Goal: Navigation & Orientation: Go to known website

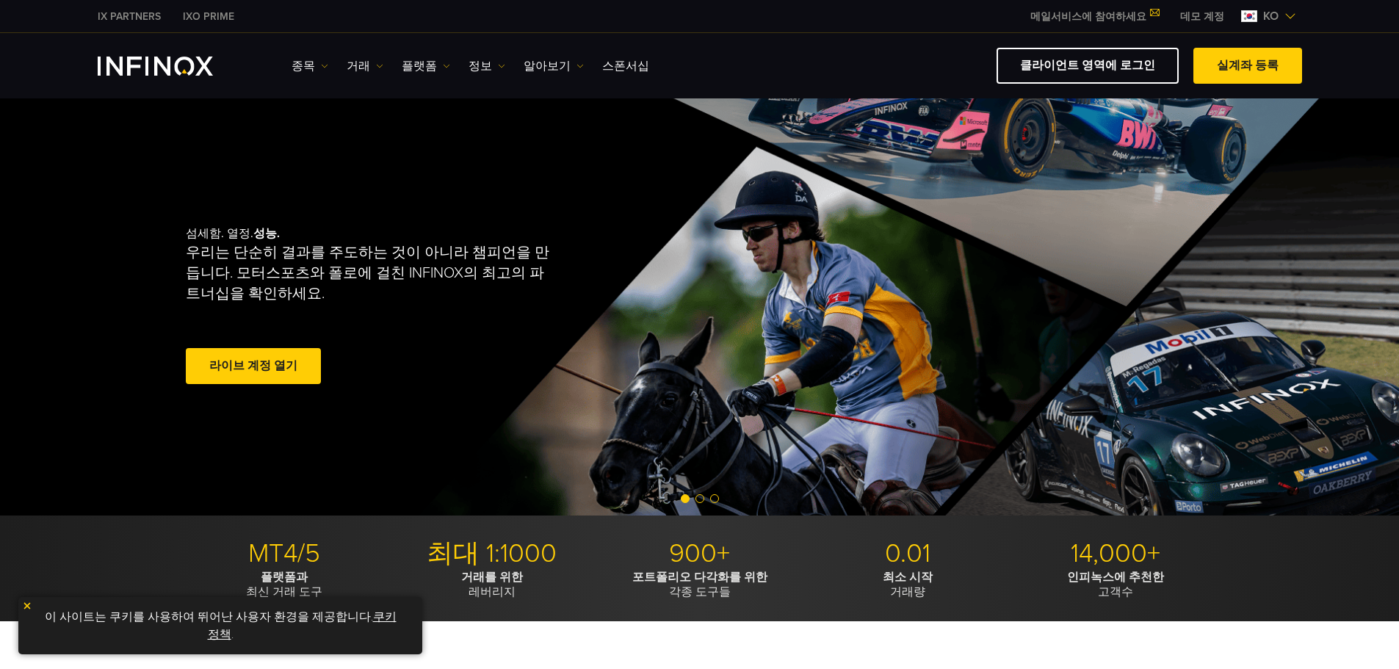
click at [396, 22] on div "IX PARTNERS IXO PRIME 메일서비스에 참여하세요 IX Daily와 투자 기회를 놓치지마세요! 지금 참여하세요! 조건 및 약관 을…" at bounding box center [700, 16] width 1204 height 32
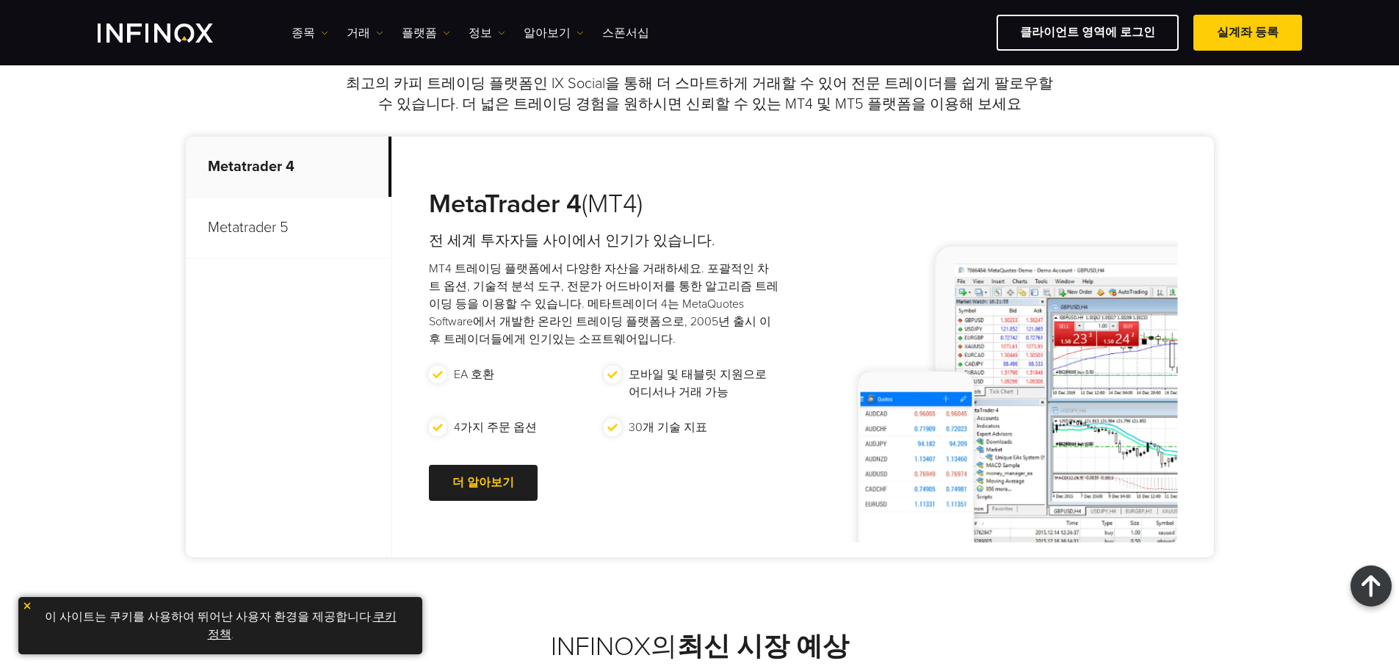
scroll to position [587, 0]
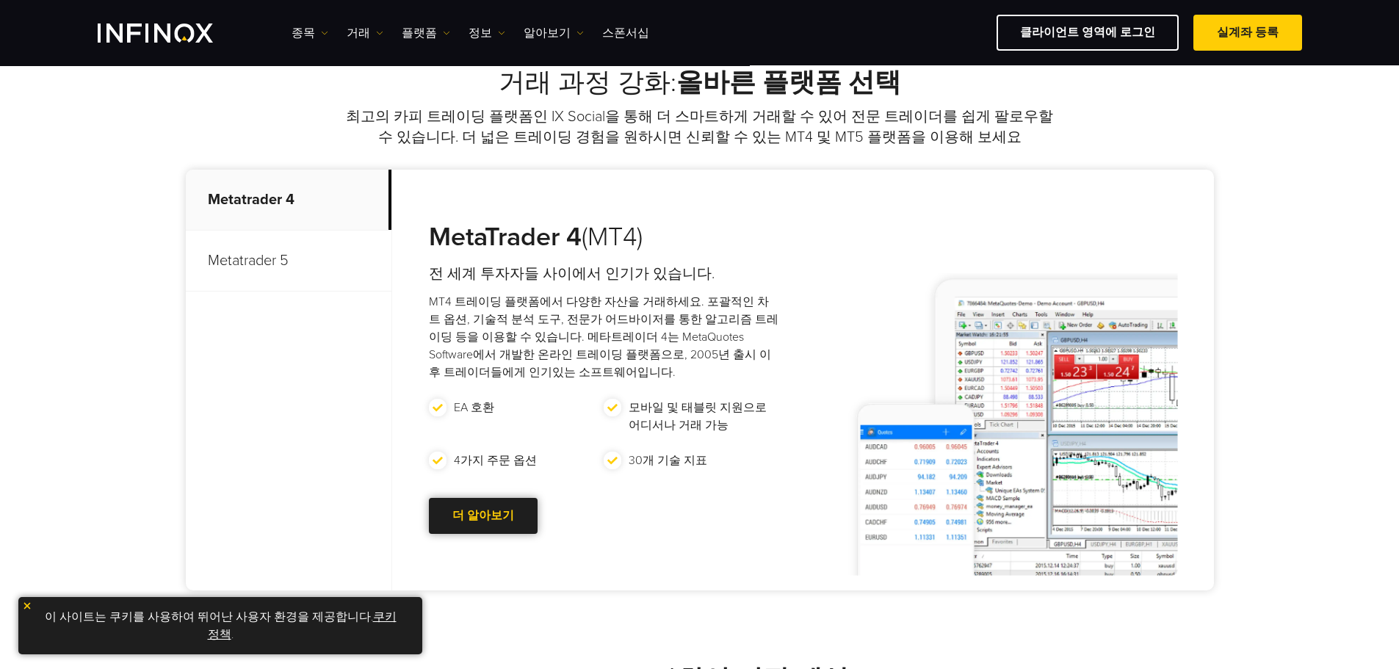
click at [483, 516] on div at bounding box center [483, 516] width 0 height 0
click at [481, 515] on link "더 알아보기 Go to new page" at bounding box center [483, 516] width 109 height 36
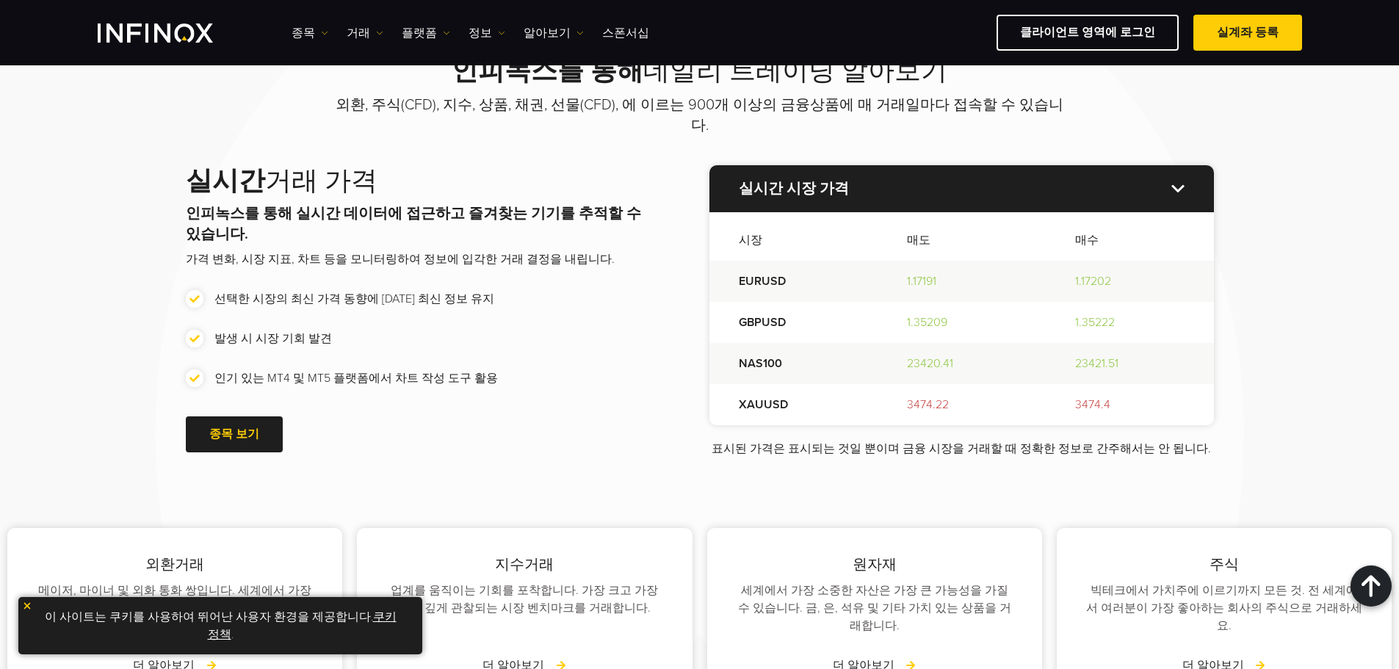
scroll to position [1762, 0]
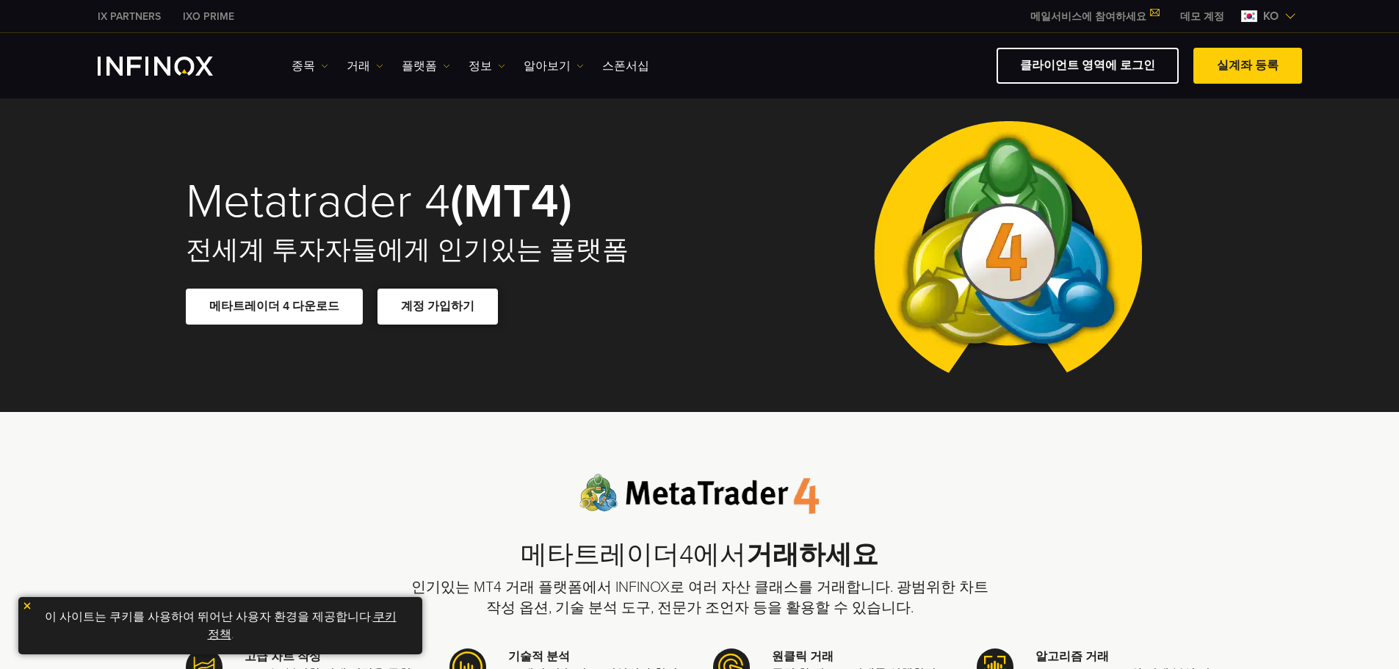
click at [438, 307] on span at bounding box center [438, 307] width 0 height 0
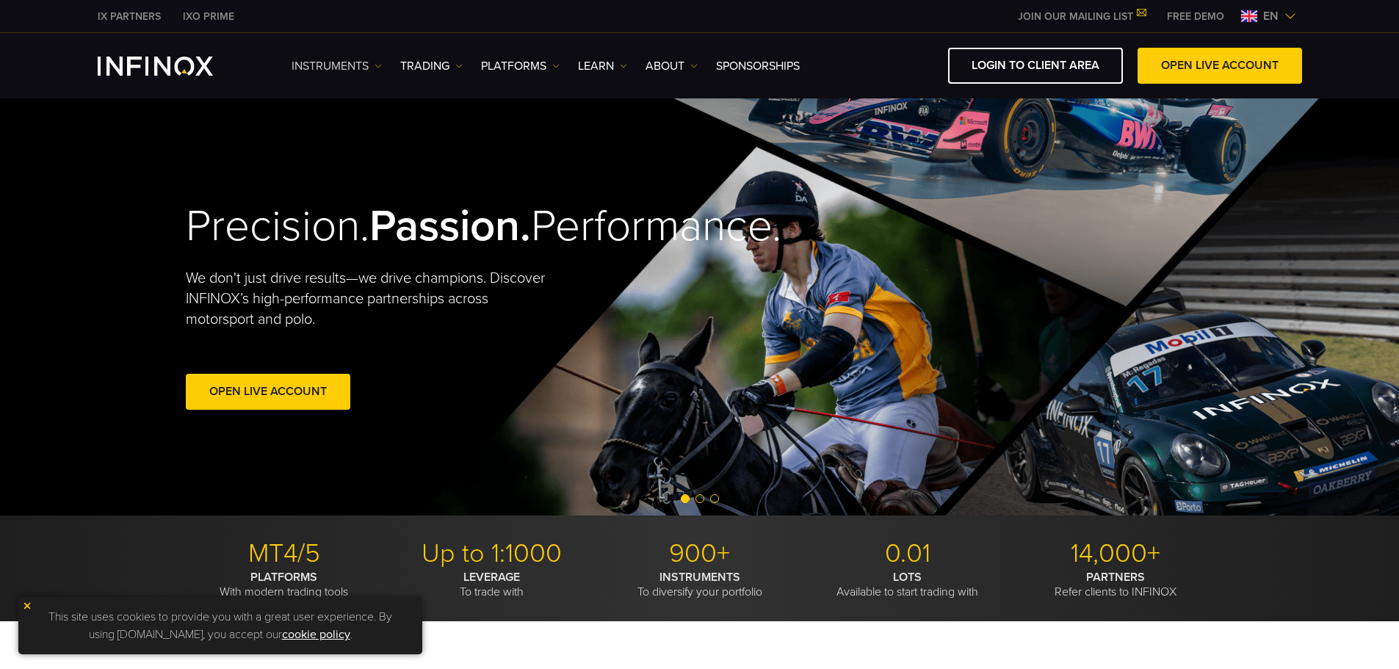
click at [349, 61] on link "Instruments" at bounding box center [336, 66] width 90 height 18
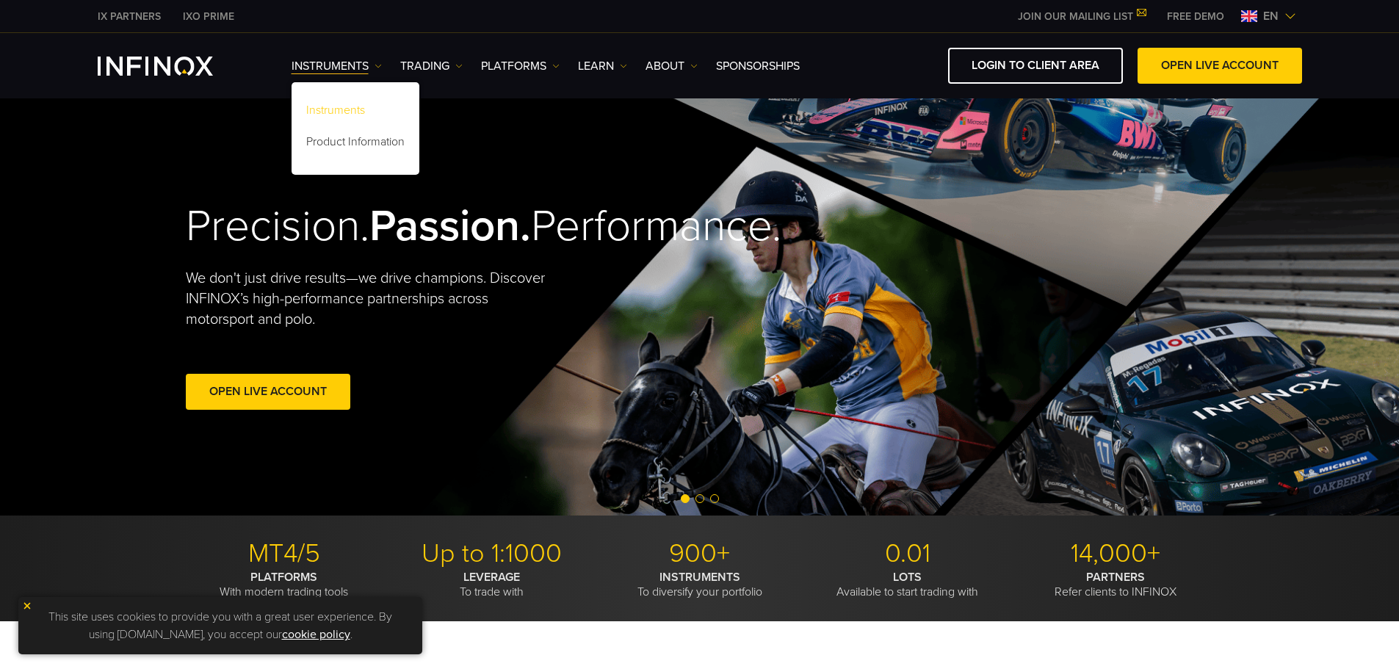
click at [335, 105] on link "Instruments" at bounding box center [355, 113] width 128 height 32
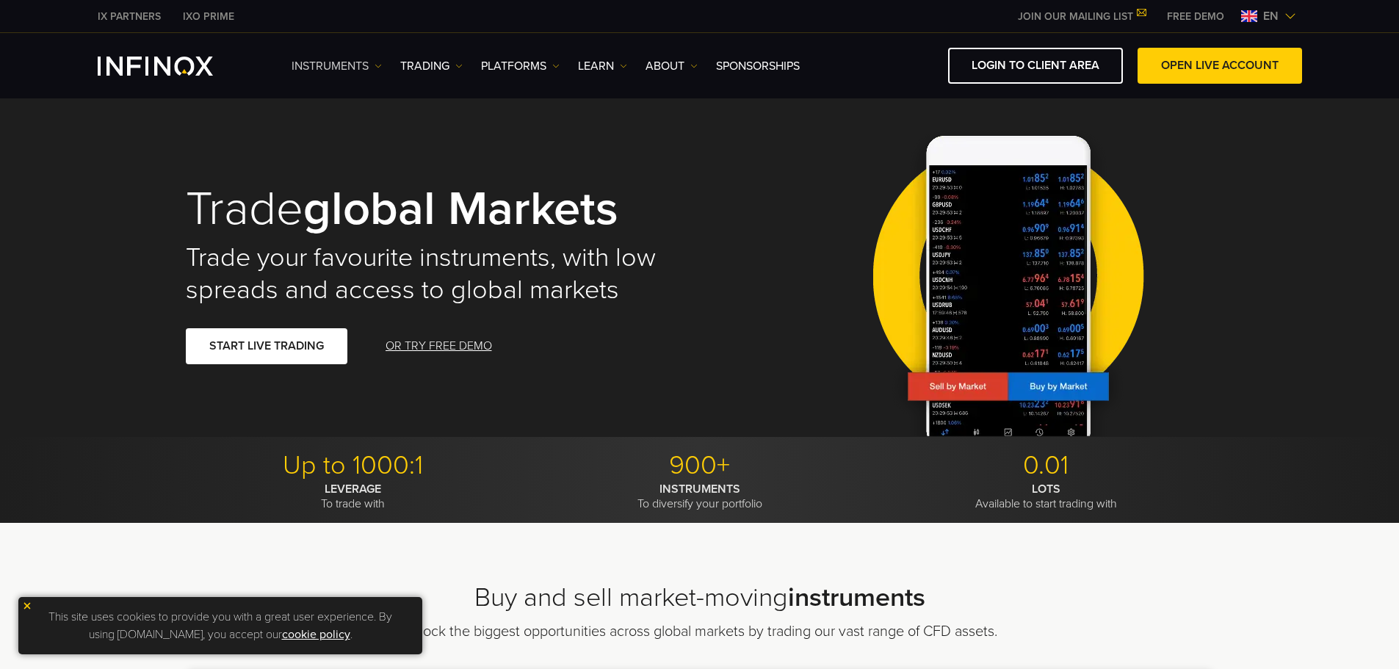
click at [366, 73] on link "Instruments" at bounding box center [336, 66] width 90 height 18
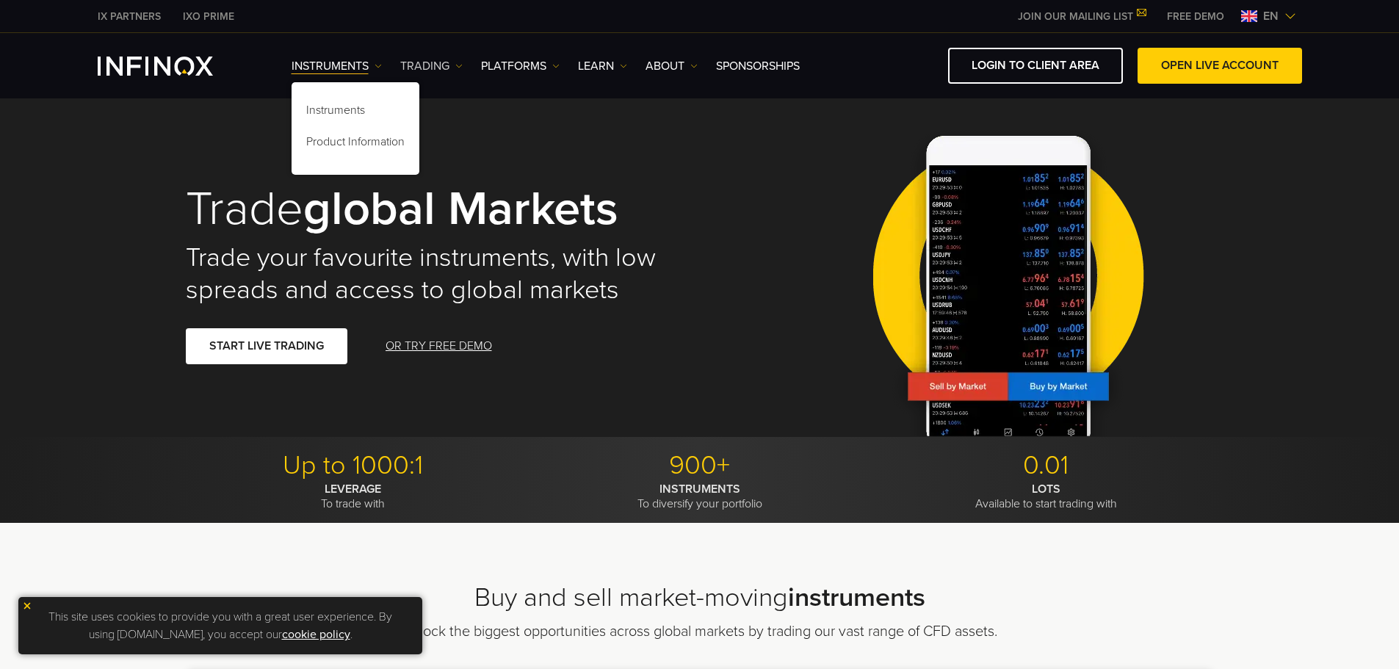
click at [432, 66] on link "TRADING" at bounding box center [431, 66] width 62 height 18
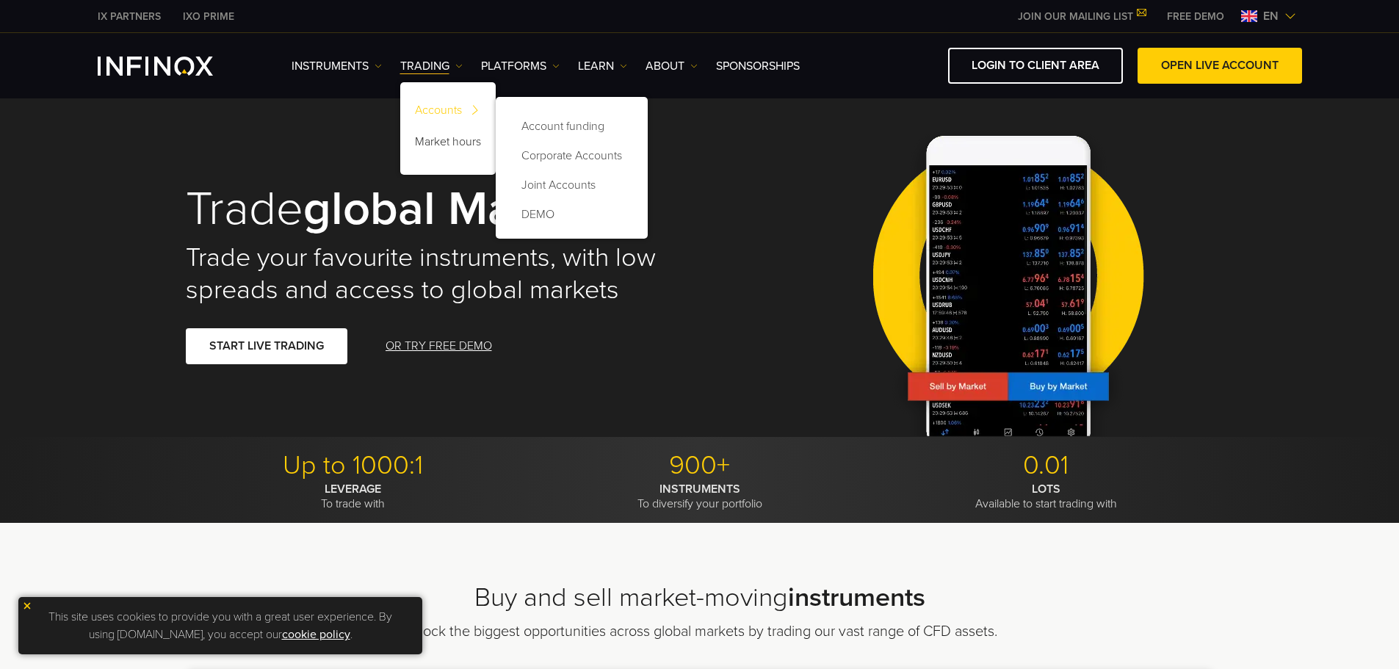
click at [453, 101] on link "Accounts" at bounding box center [447, 113] width 95 height 32
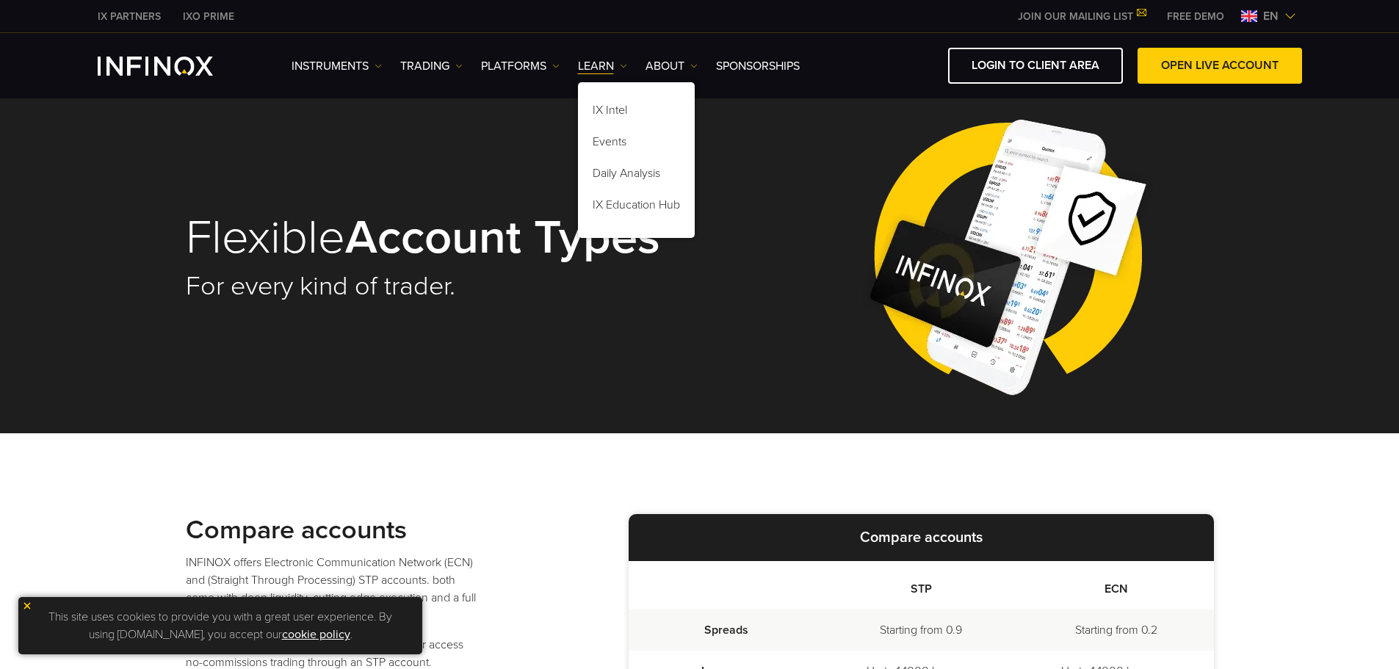
click at [1115, 13] on link "JOIN OUR MAILING LIST" at bounding box center [1081, 16] width 149 height 12
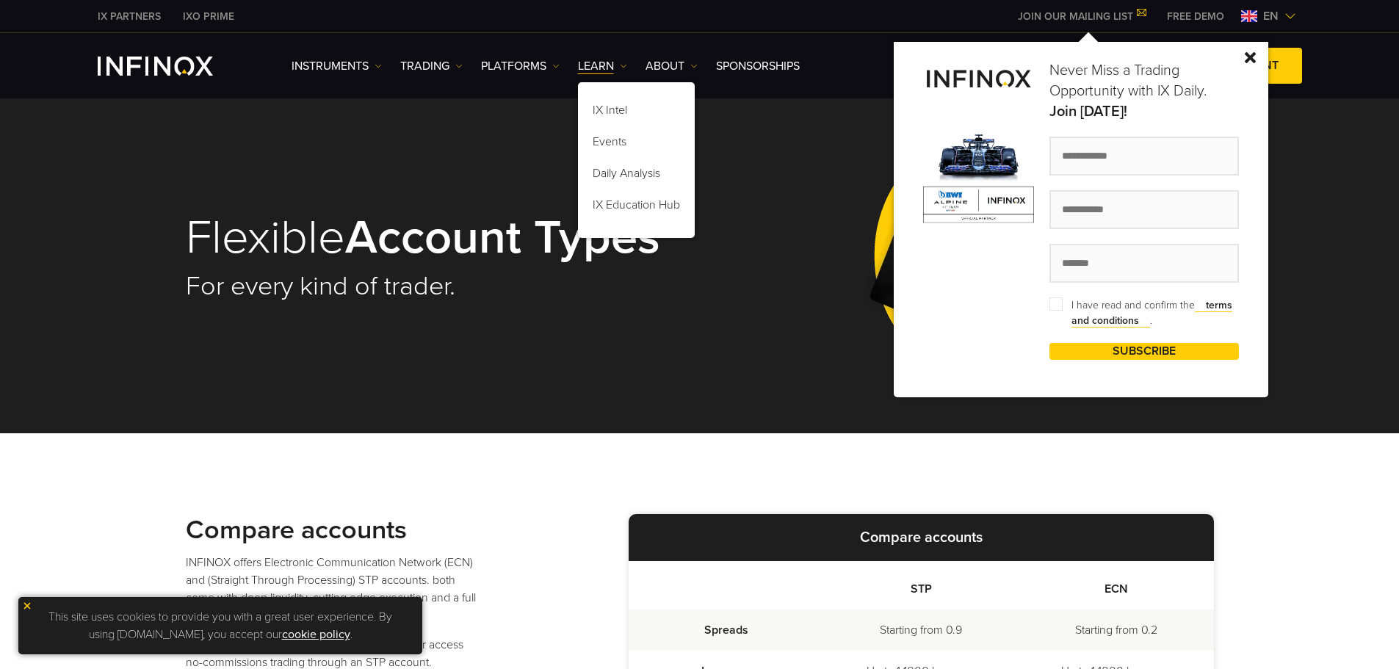
click at [1255, 53] on img at bounding box center [1249, 57] width 11 height 11
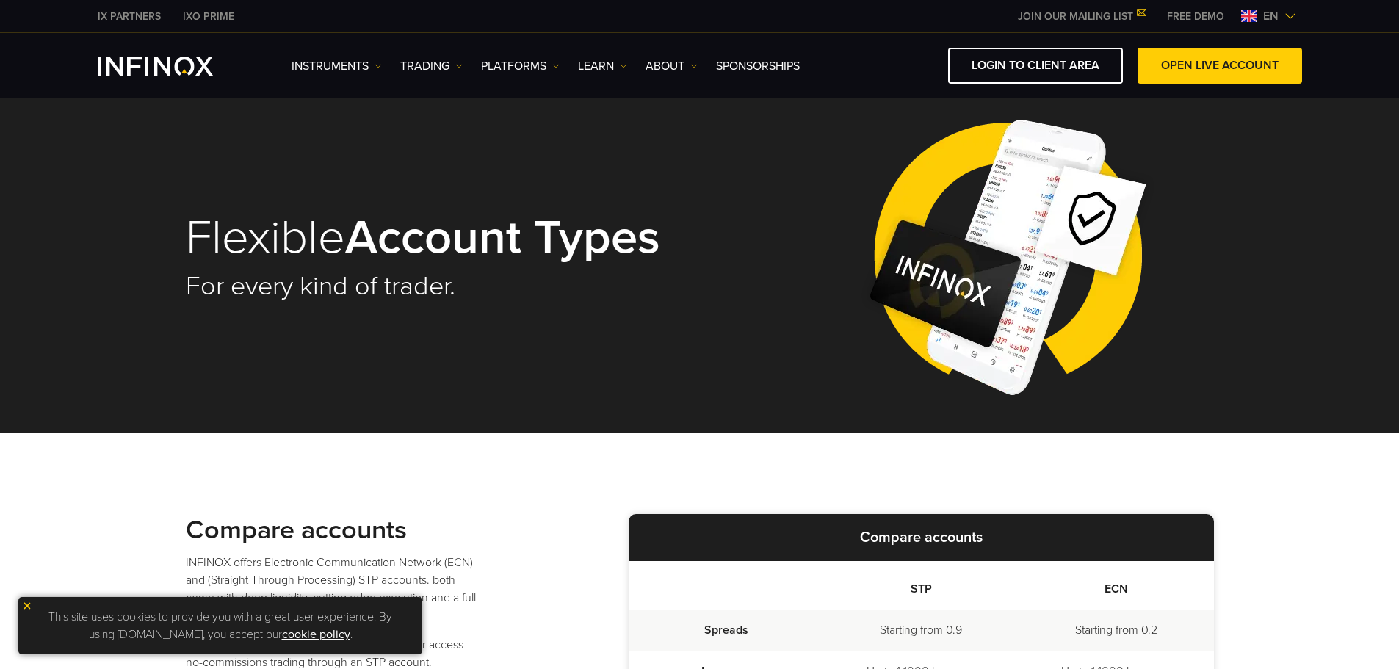
click at [139, 72] on img "INFINOX Logo" at bounding box center [155, 66] width 115 height 19
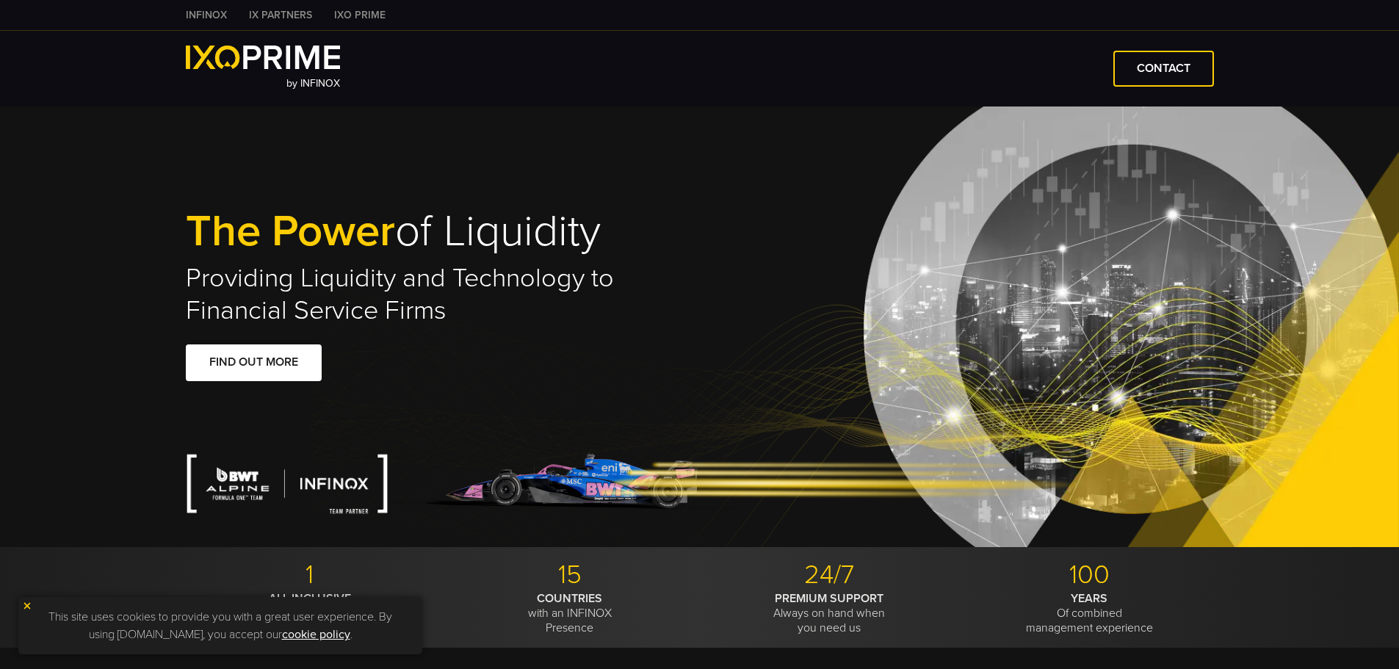
type input "***"
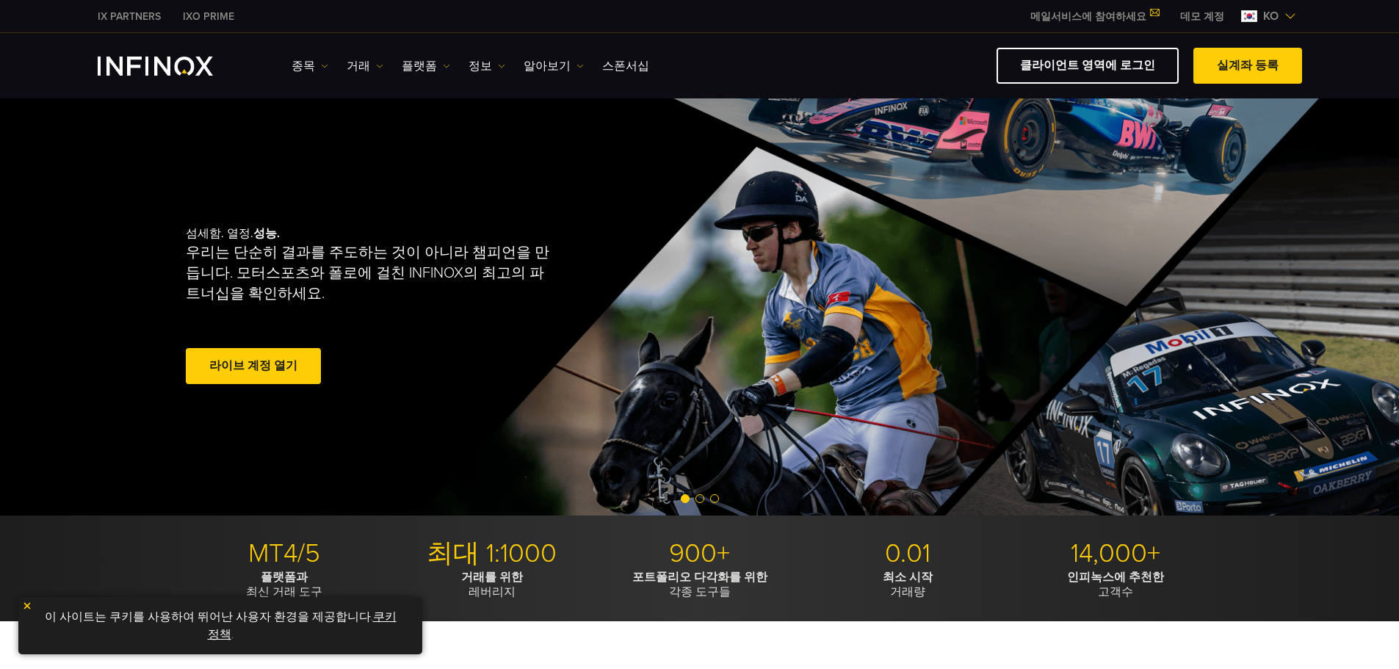
click at [1269, 15] on span "ko" at bounding box center [1270, 16] width 27 height 18
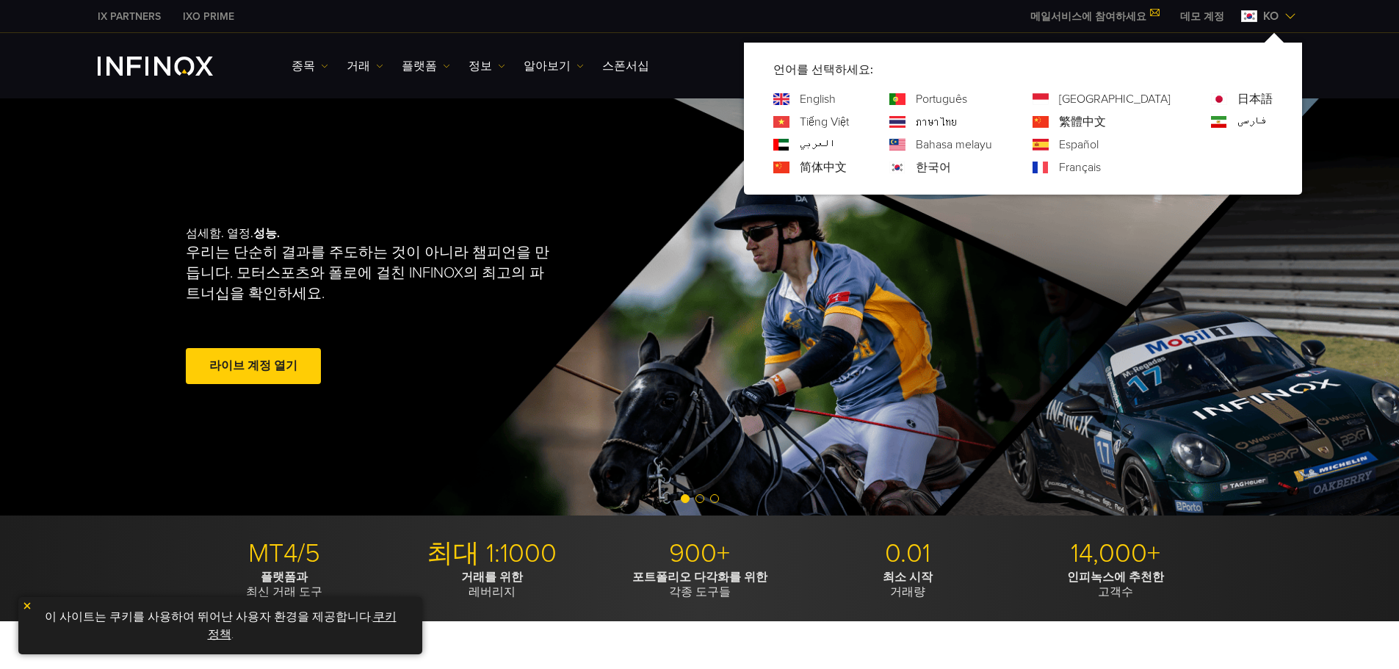
click at [1216, 21] on link "데모 계정" at bounding box center [1202, 16] width 66 height 15
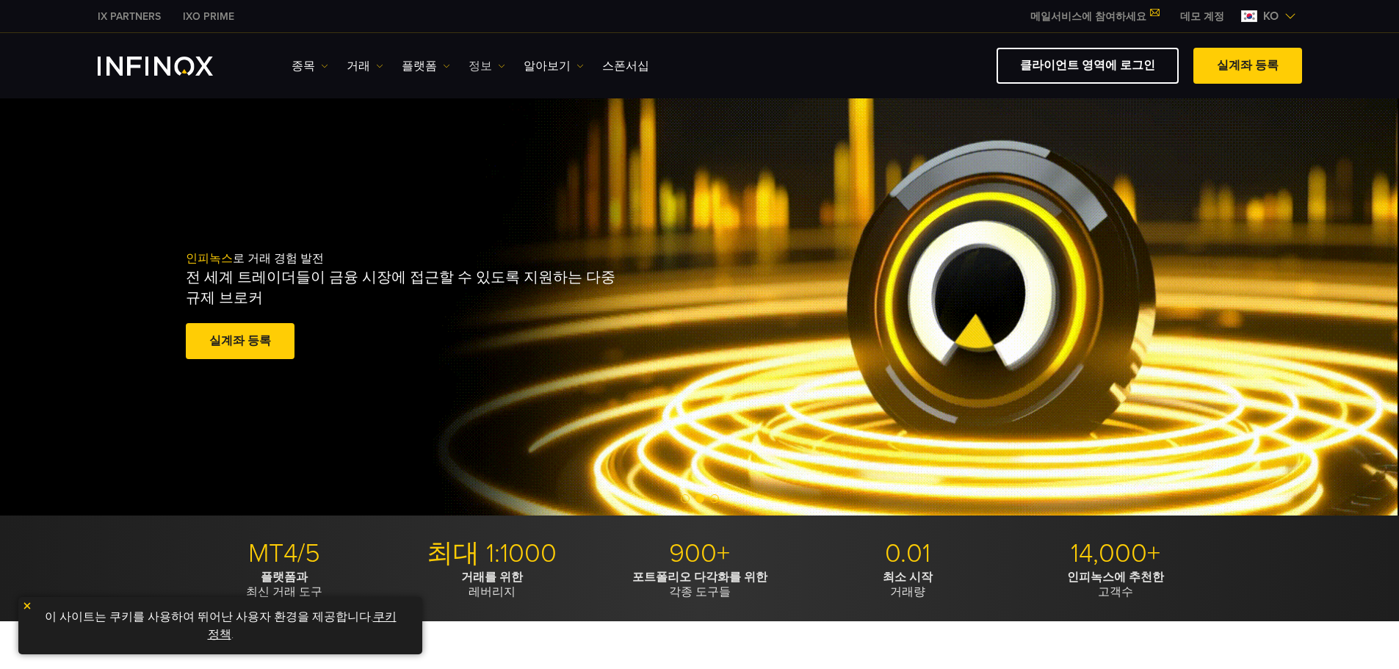
click at [490, 61] on link "정보" at bounding box center [486, 66] width 37 height 18
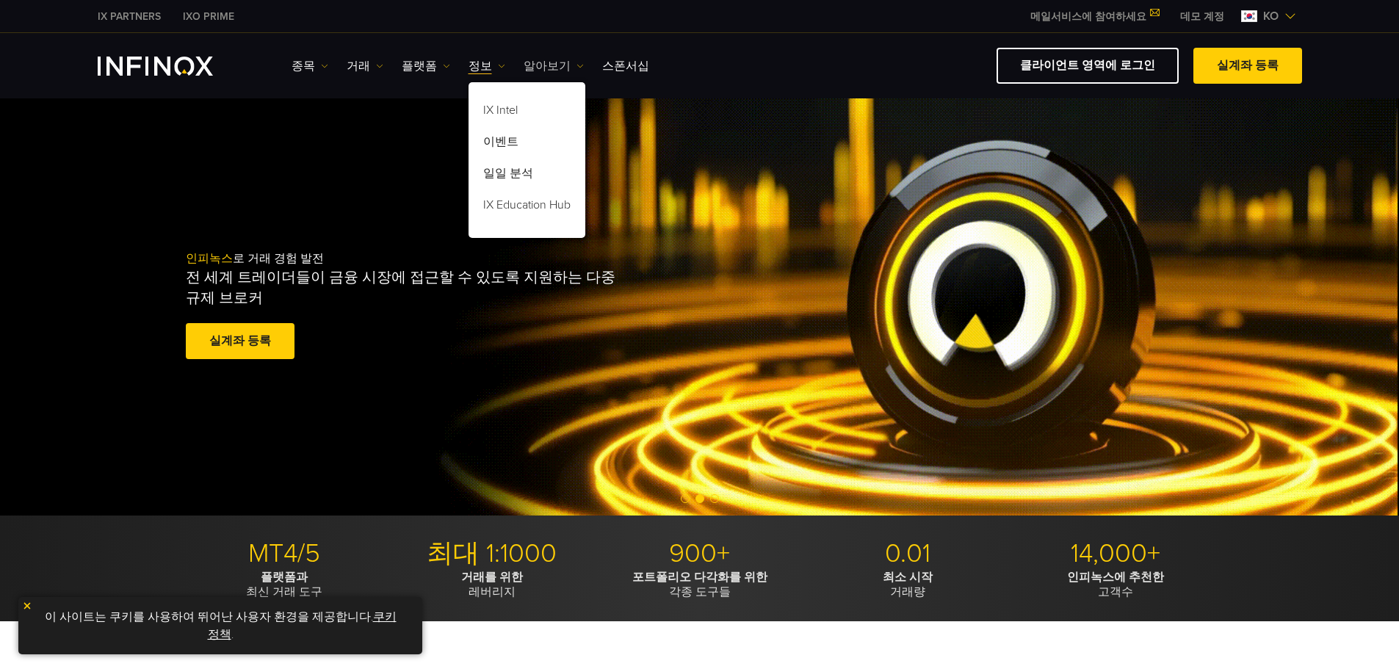
click at [559, 65] on link "알아보기" at bounding box center [553, 66] width 60 height 18
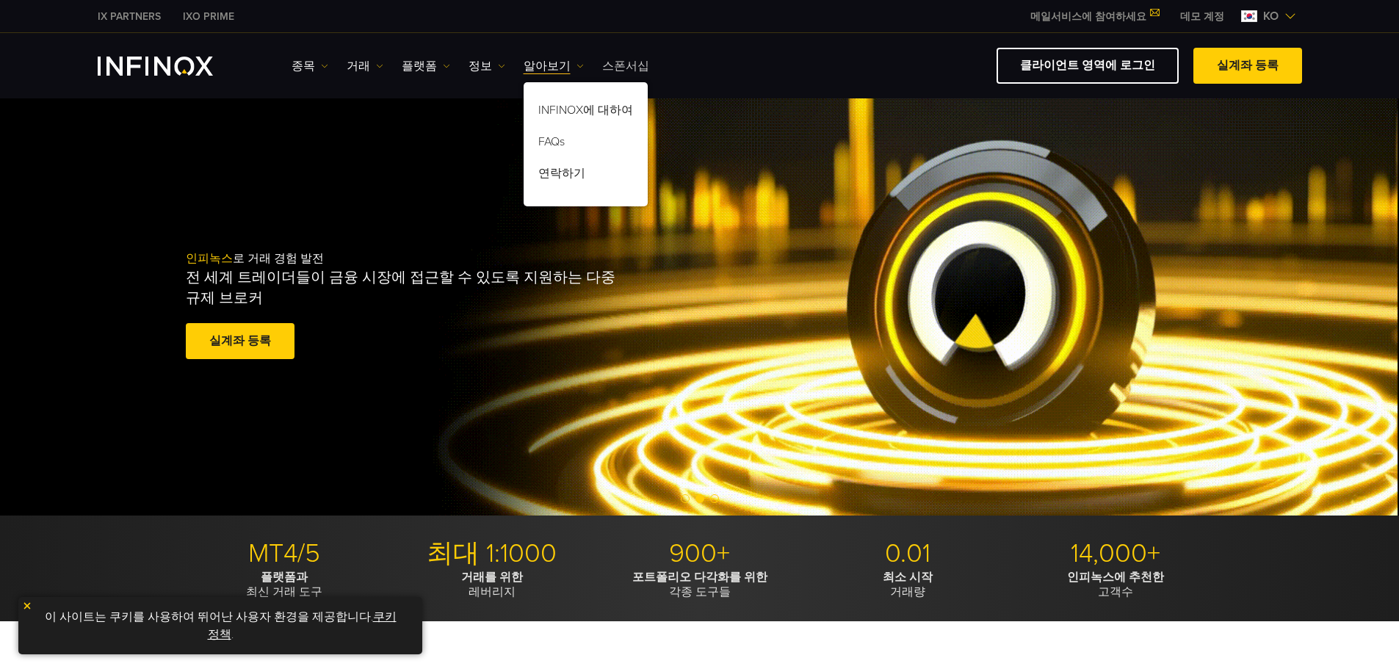
click at [628, 67] on link "스폰서십" at bounding box center [625, 66] width 47 height 18
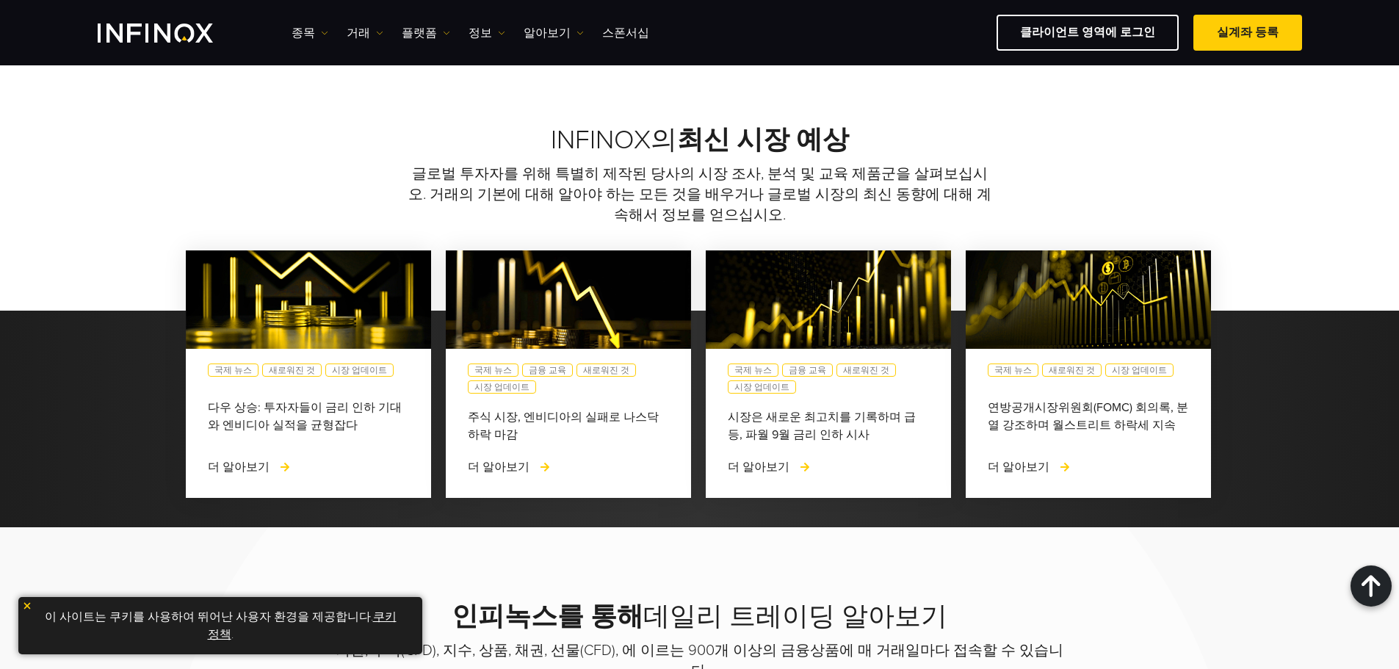
scroll to position [1175, 0]
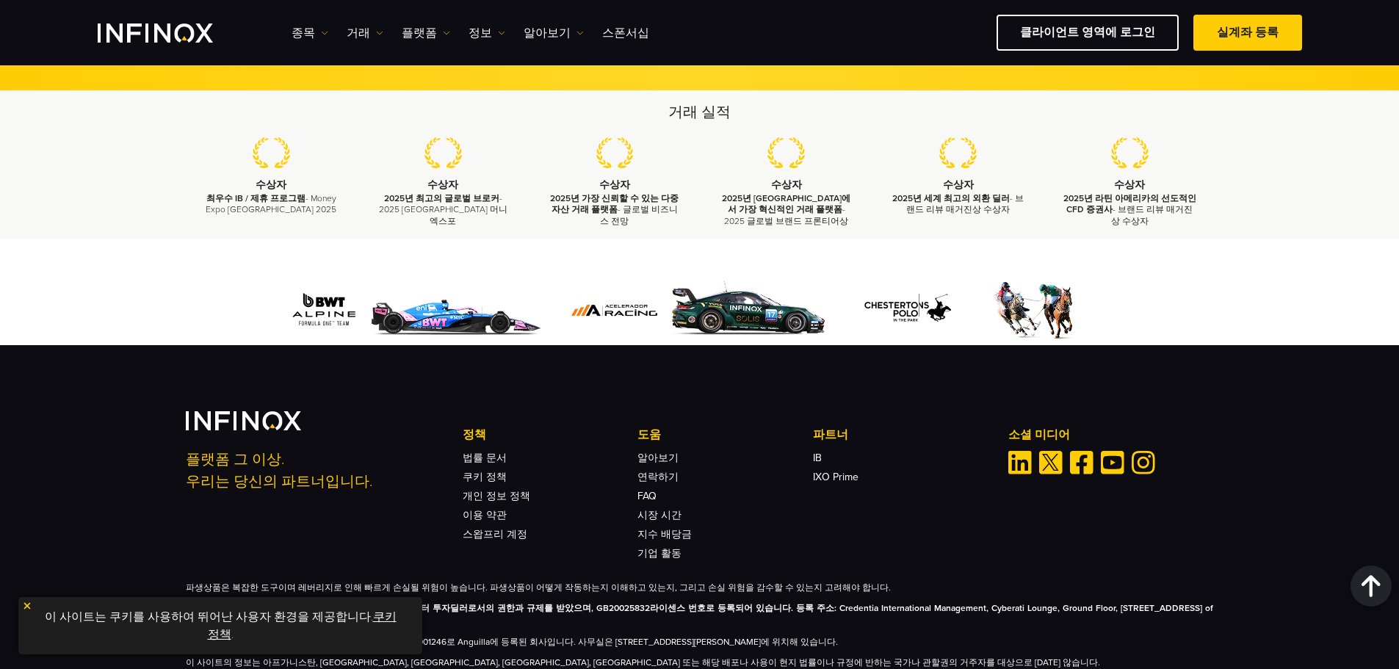
scroll to position [2349, 0]
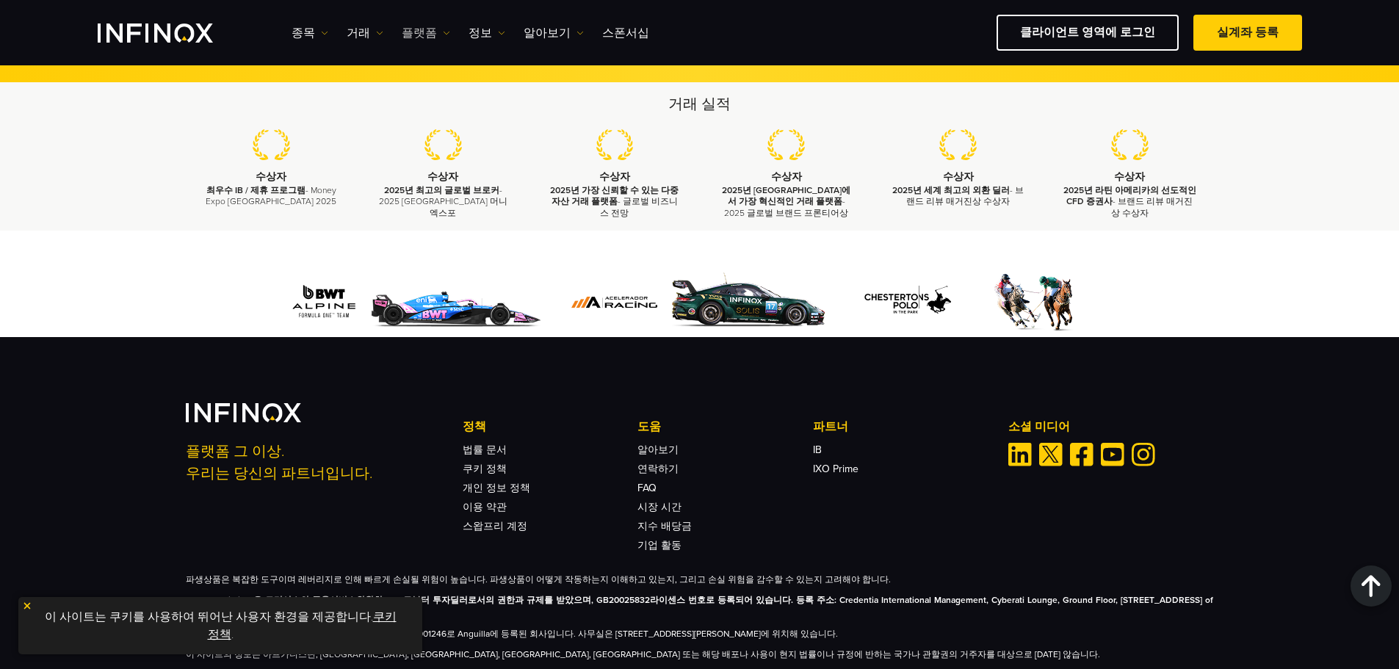
click at [433, 27] on link "플랫폼" at bounding box center [426, 33] width 48 height 18
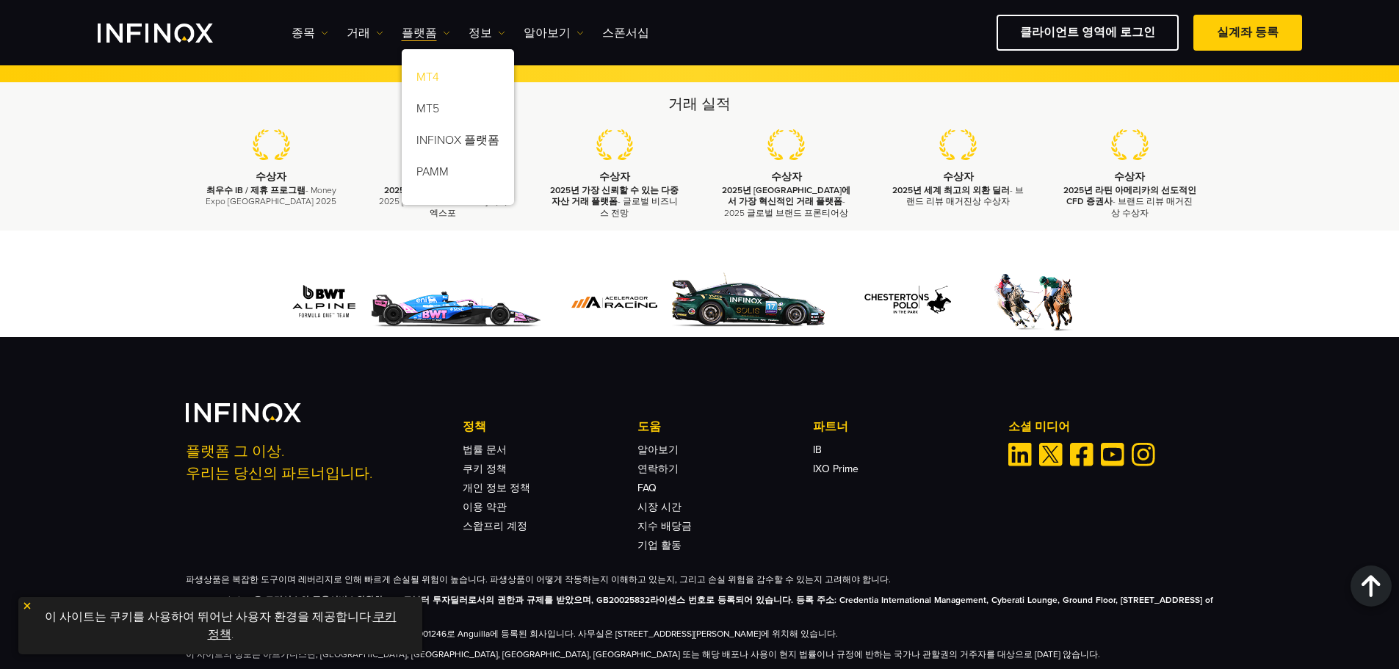
click at [431, 70] on link "MT4" at bounding box center [458, 80] width 112 height 32
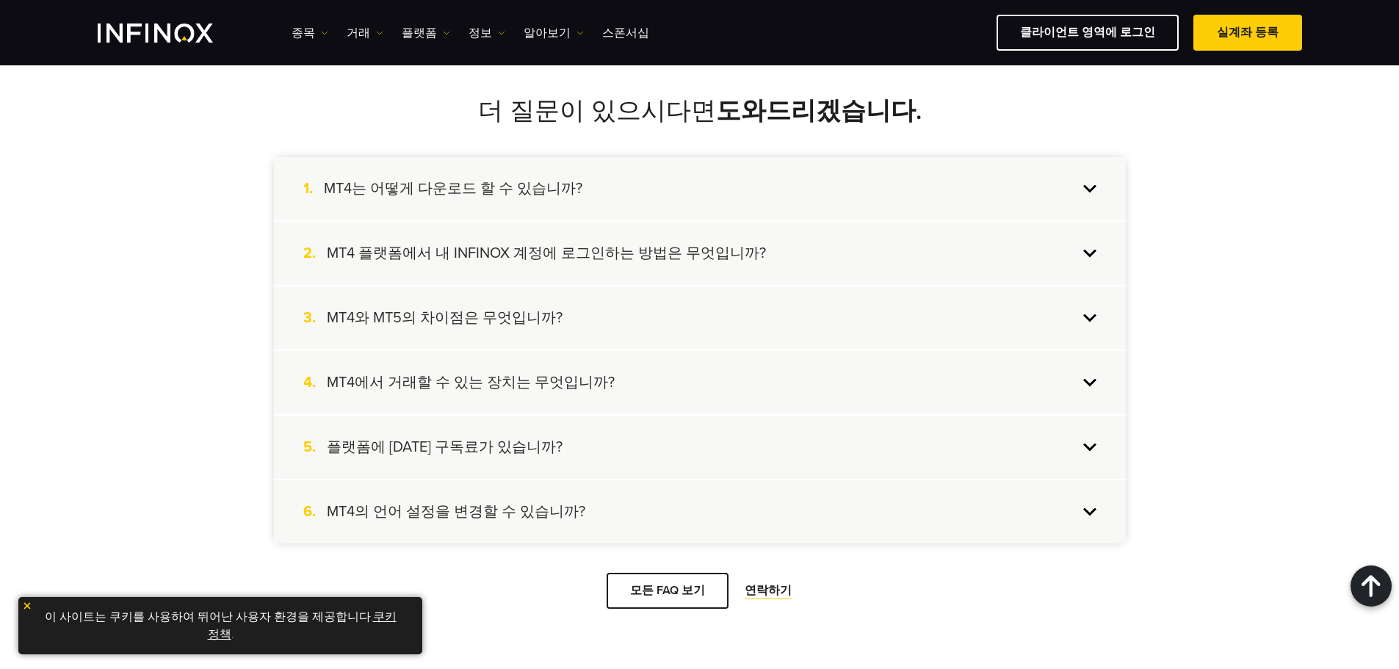
scroll to position [3970, 0]
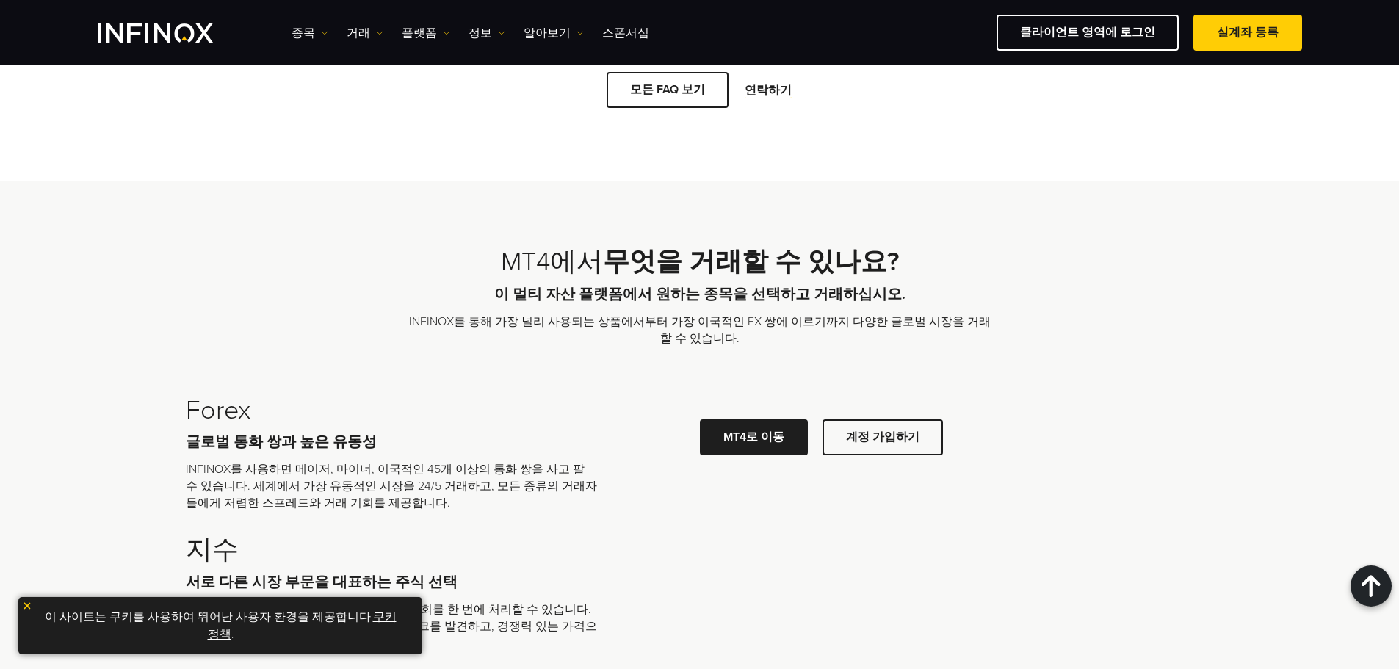
scroll to position [4166, 0]
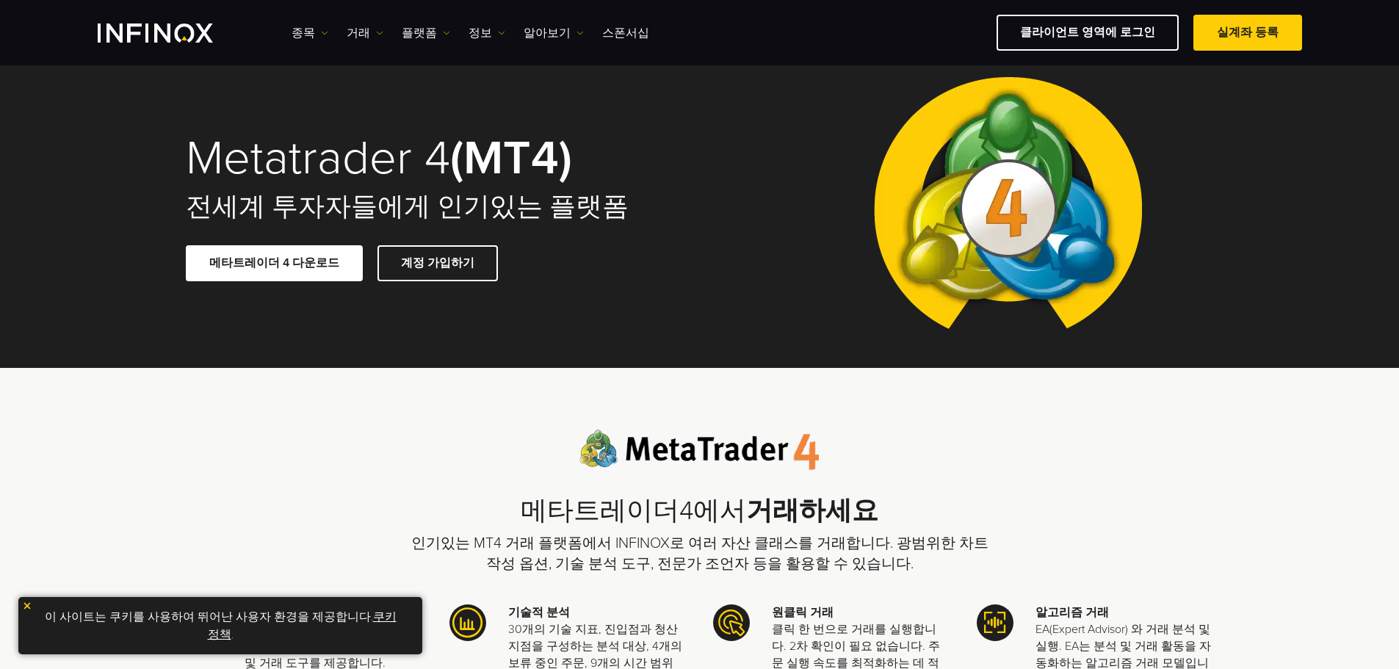
scroll to position [0, 0]
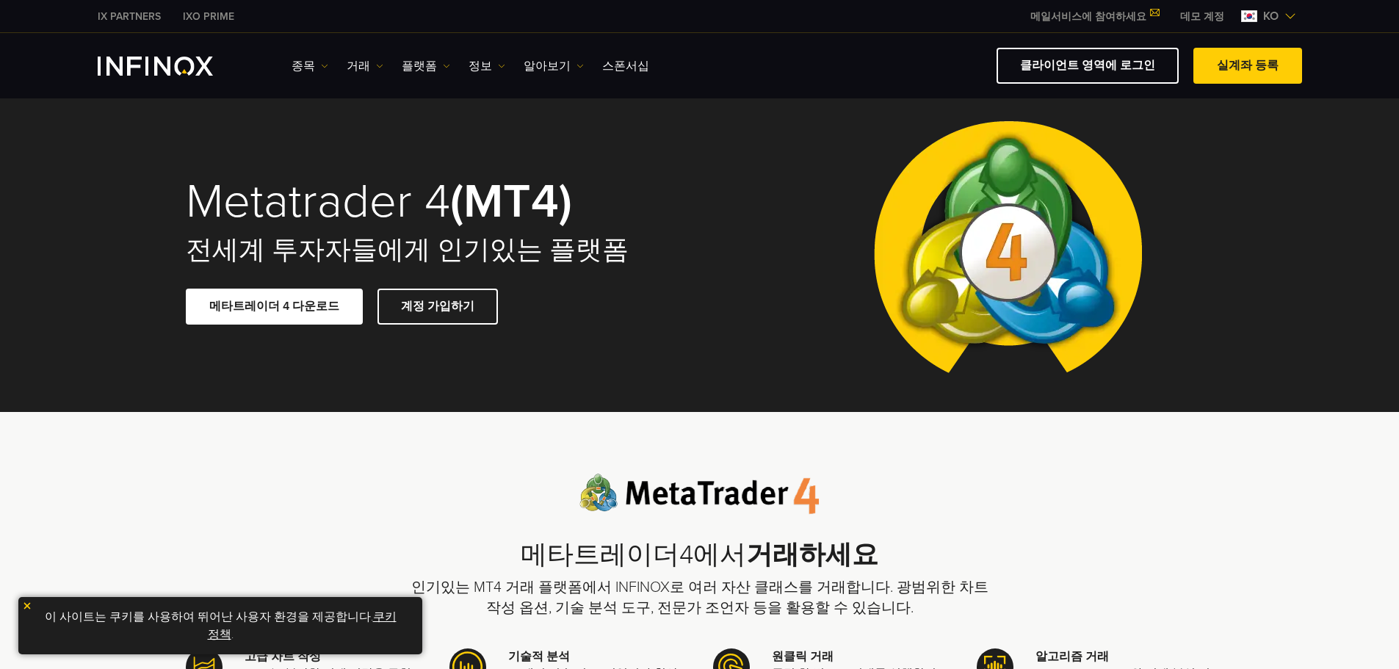
click at [177, 63] on img "INFINOX Logo" at bounding box center [155, 66] width 115 height 19
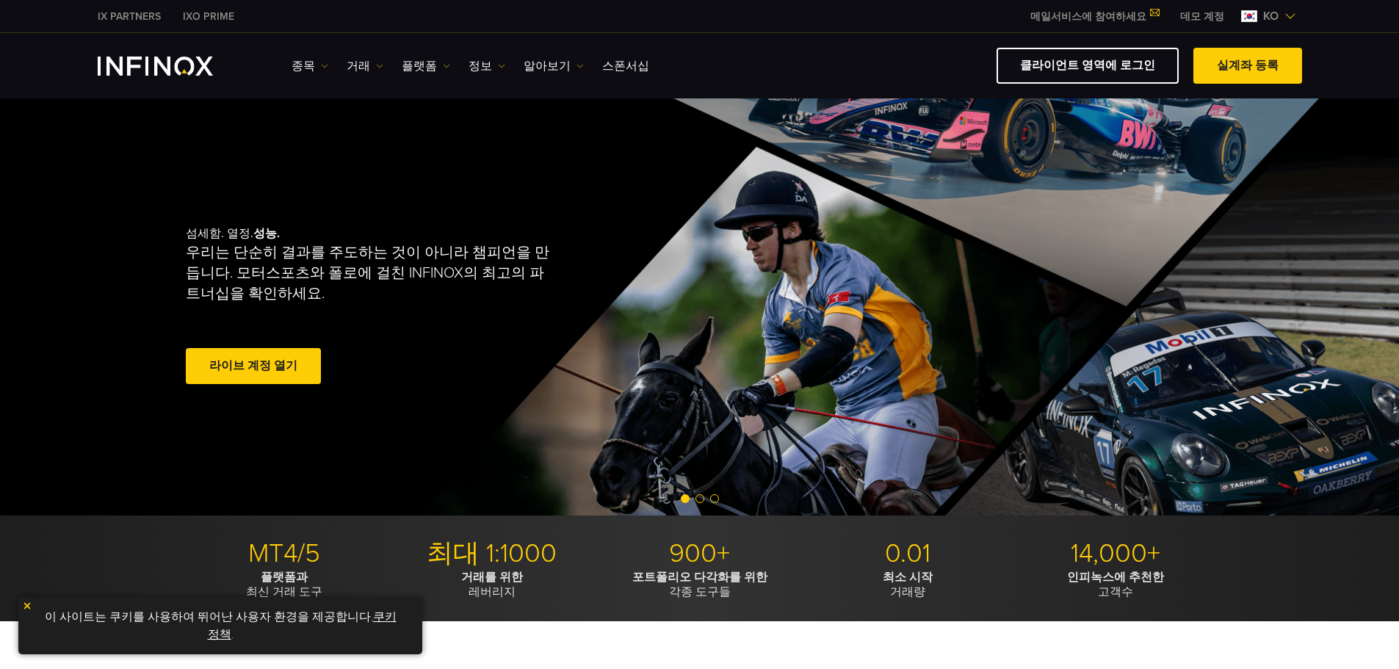
click at [1270, 15] on span "ko" at bounding box center [1270, 16] width 27 height 18
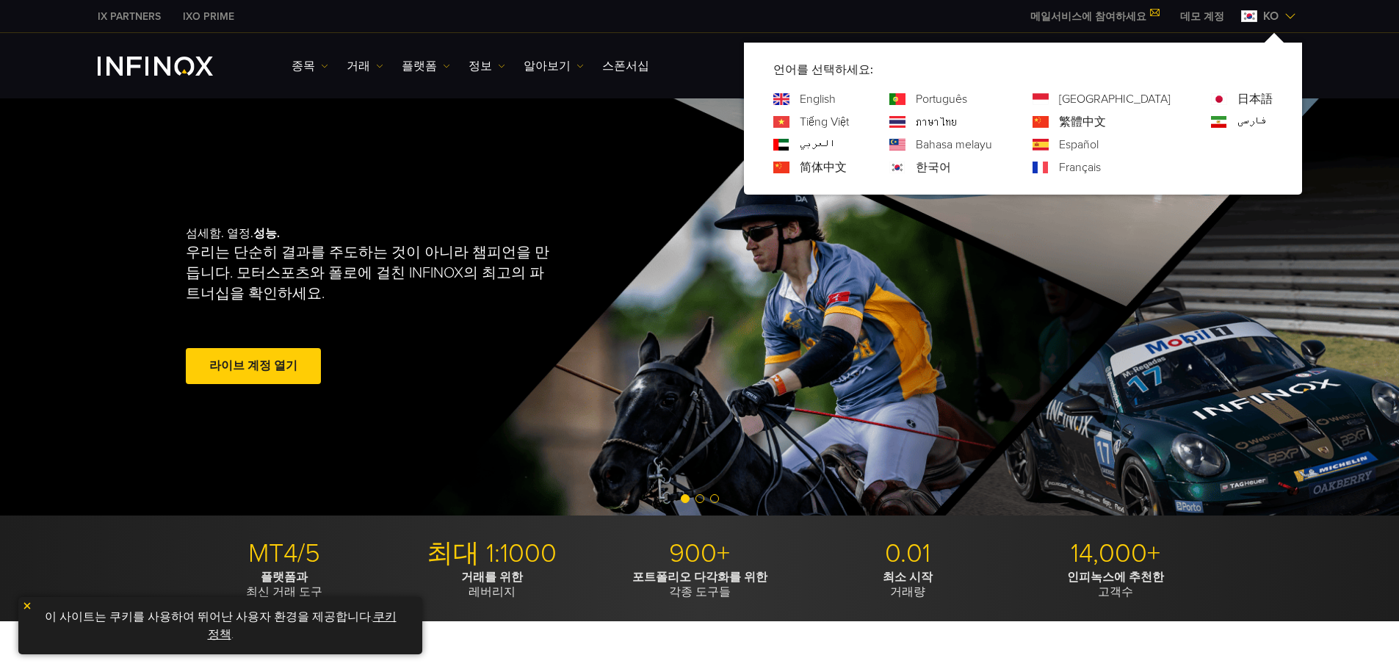
click at [1263, 15] on span "ko" at bounding box center [1270, 16] width 27 height 18
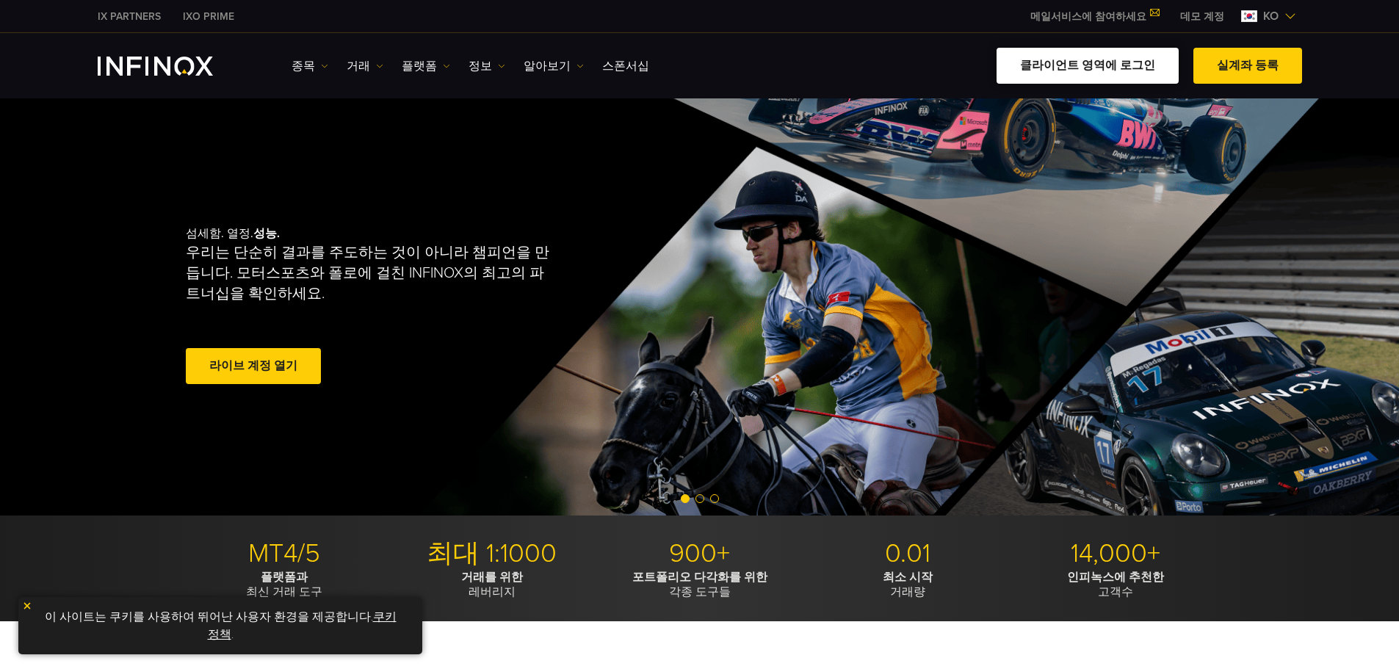
click at [1161, 68] on link "클라이언트 영역에 로그인" at bounding box center [1087, 66] width 182 height 36
click at [1281, 14] on span "ko" at bounding box center [1270, 16] width 27 height 18
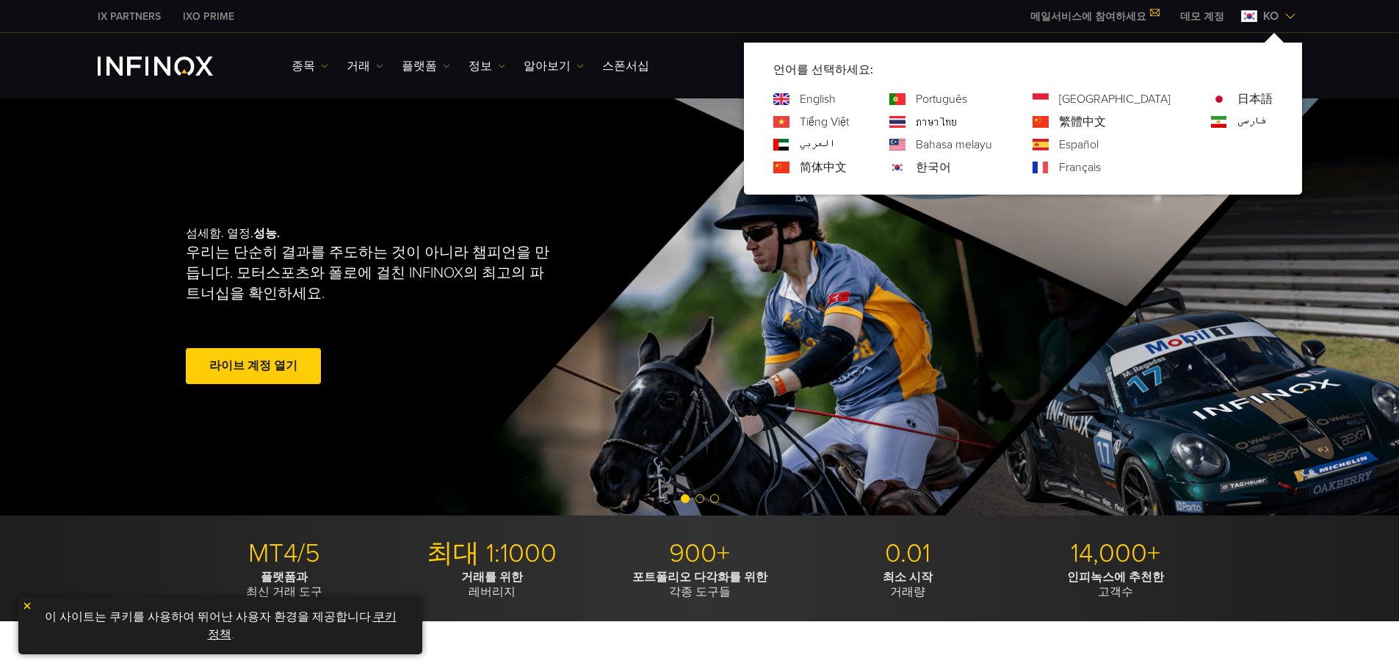
click at [1283, 16] on span "ko" at bounding box center [1270, 16] width 27 height 18
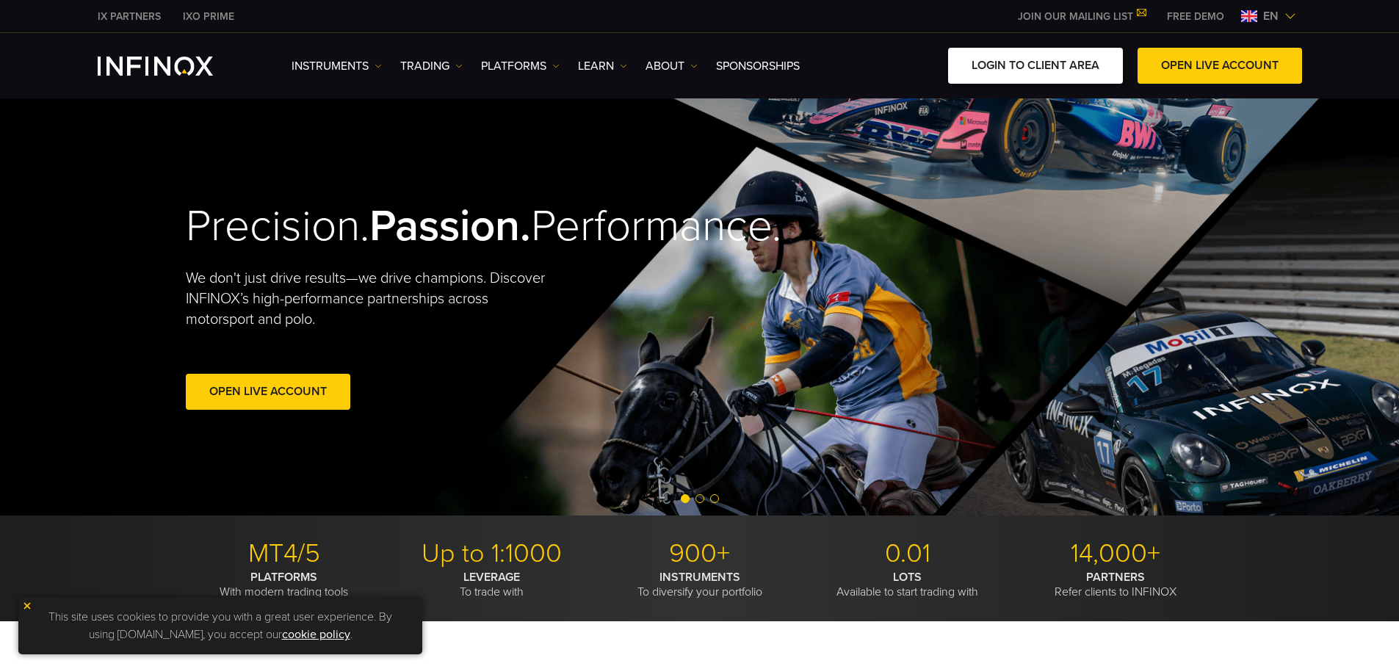
click at [1070, 56] on link "LOGIN TO CLIENT AREA" at bounding box center [1035, 66] width 175 height 36
